Goal: Find specific page/section: Find specific page/section

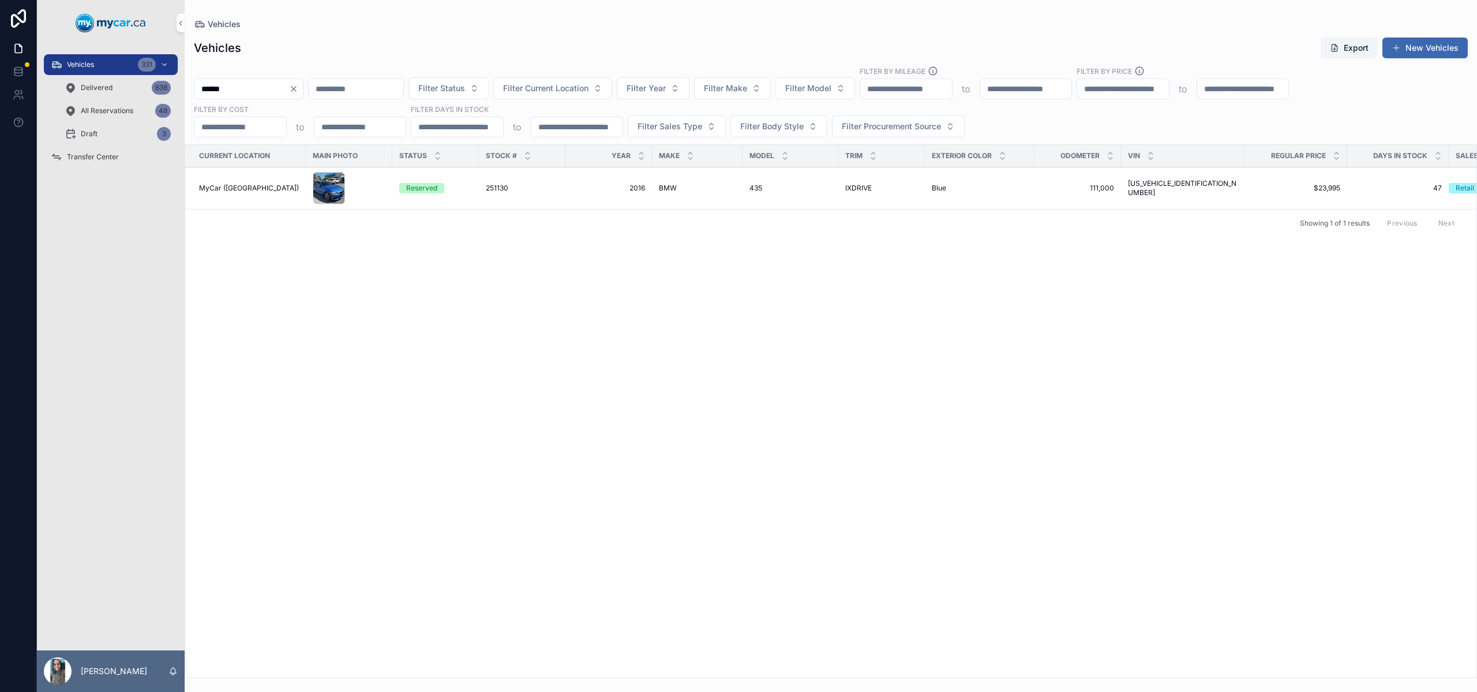
click at [298, 91] on icon "Clear" at bounding box center [293, 88] width 9 height 9
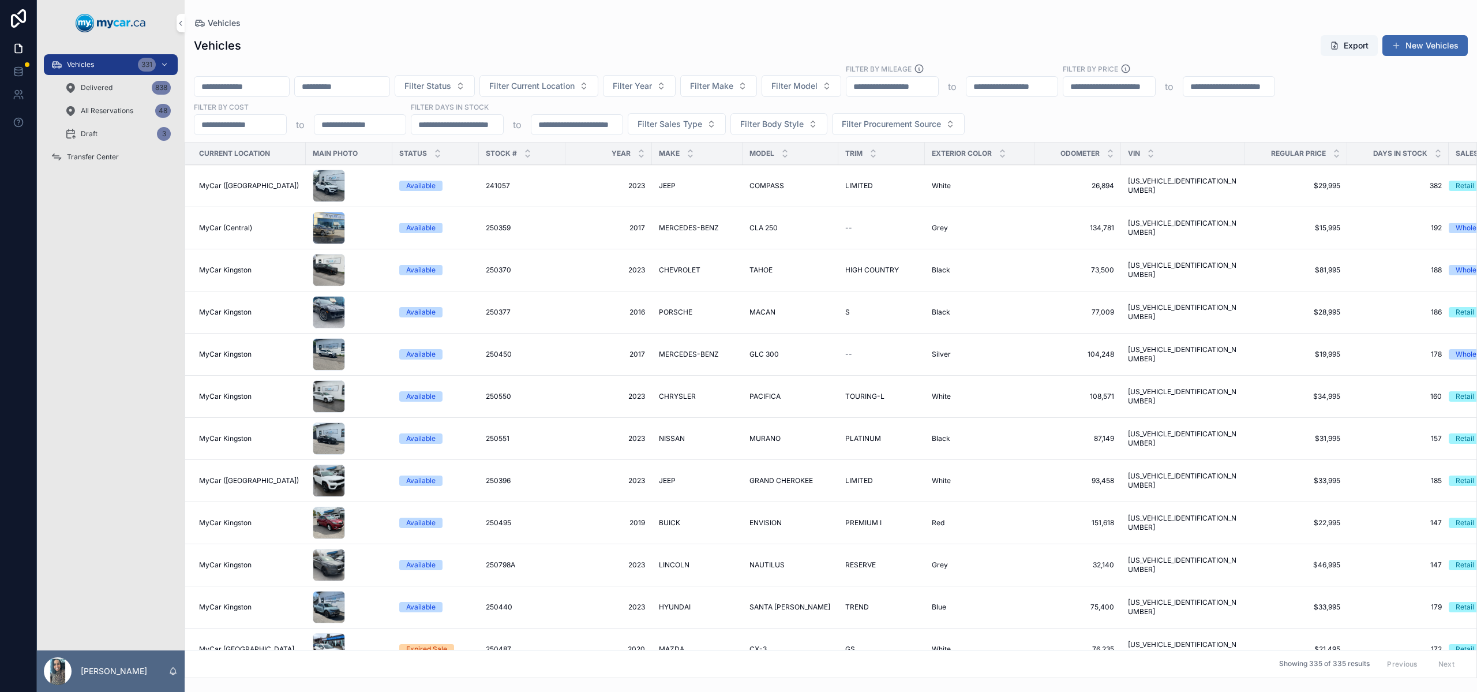
click at [249, 85] on input "scrollable content" at bounding box center [241, 86] width 95 height 16
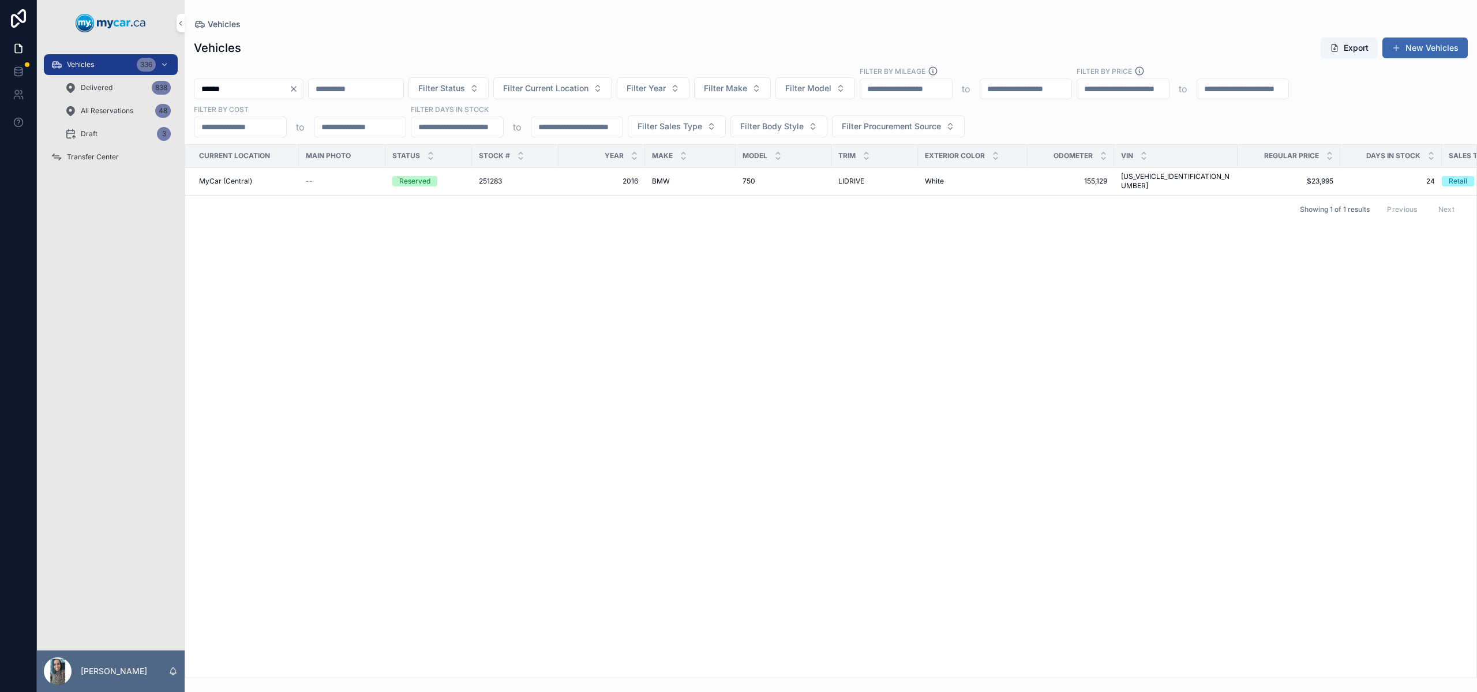
type input "******"
